Goal: Information Seeking & Learning: Understand process/instructions

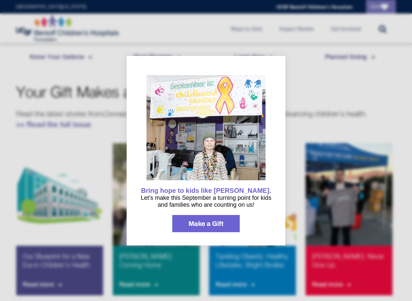
scroll to position [363, 0]
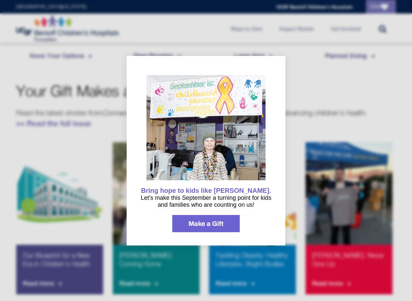
click at [334, 103] on div at bounding box center [206, 150] width 412 height 301
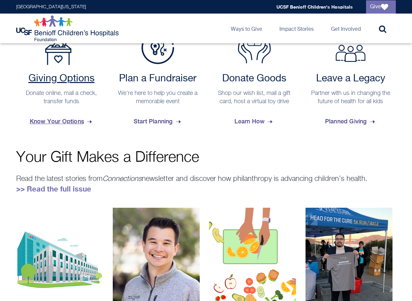
scroll to position [297, 0]
click at [73, 119] on span "Know Your Options" at bounding box center [61, 122] width 63 height 18
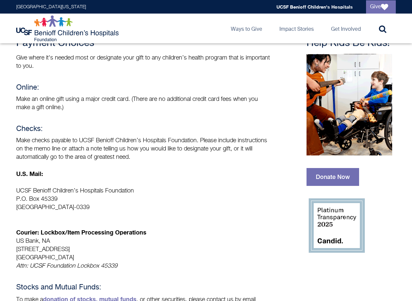
scroll to position [66, 0]
drag, startPoint x: 14, startPoint y: 197, endPoint x: 124, endPoint y: 204, distance: 110.6
copy p "P.O. Box 45339 San Francisco, CA 94145-0339"
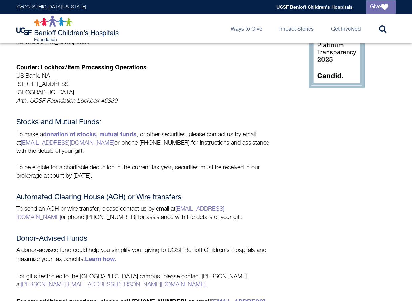
scroll to position [231, 0]
